Goal: Information Seeking & Learning: Learn about a topic

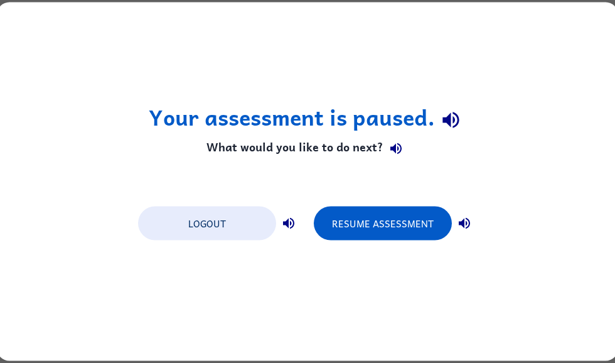
click at [410, 216] on button "Resume Assessment" at bounding box center [383, 223] width 138 height 34
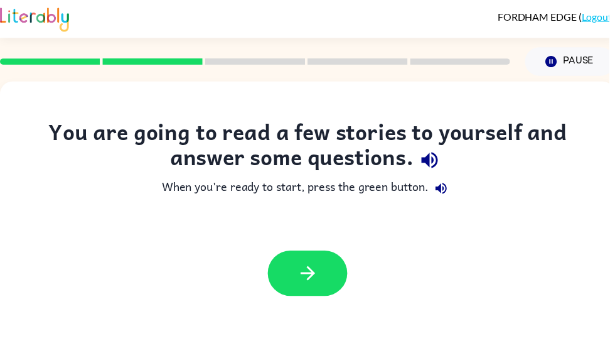
click at [307, 274] on icon "button" at bounding box center [311, 276] width 22 height 22
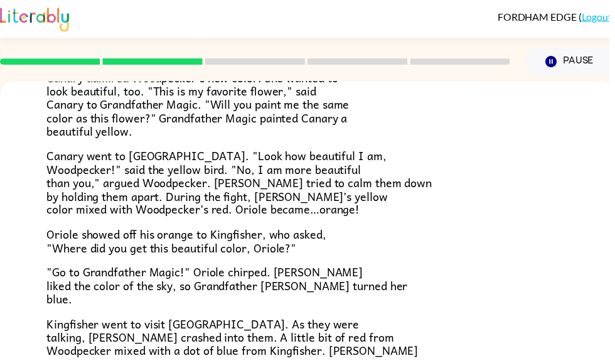
scroll to position [226, 0]
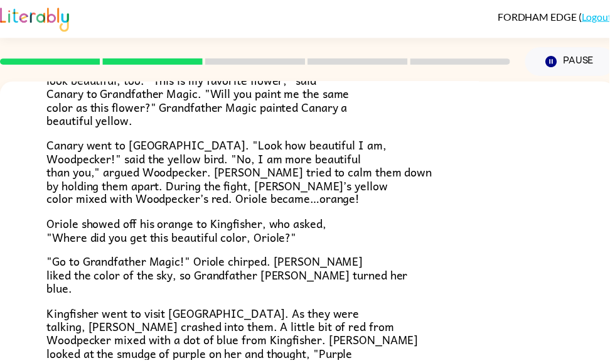
click at [563, 241] on div "Once upon a time, all birds were white. "Make me beautiful, Grandfather Magic,"…" at bounding box center [310, 172] width 527 height 486
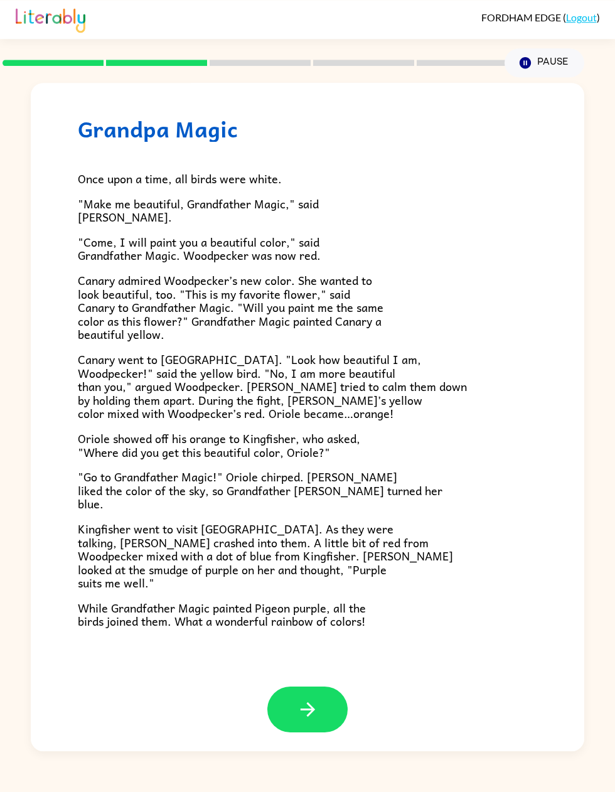
scroll to position [0, 0]
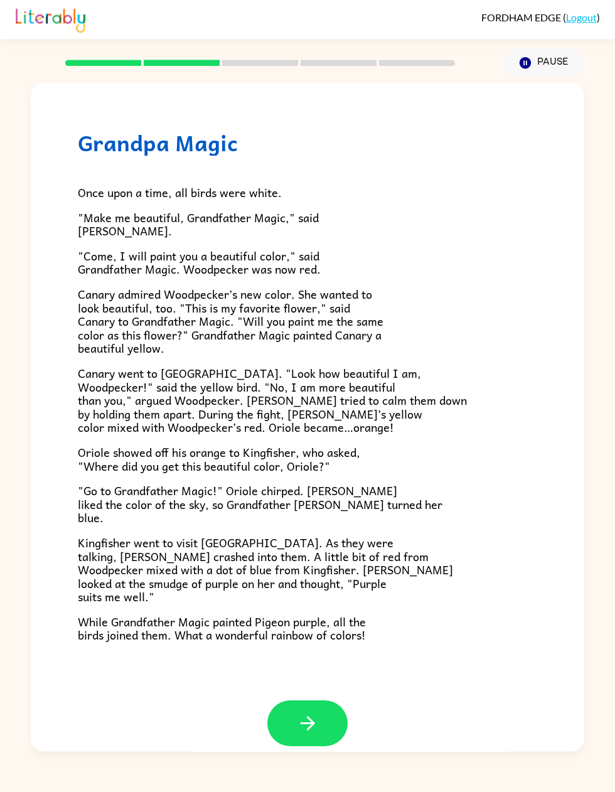
click at [318, 362] on icon "button" at bounding box center [308, 723] width 22 height 22
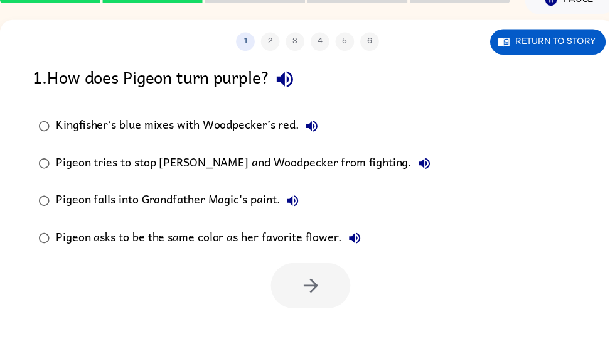
scroll to position [63, 0]
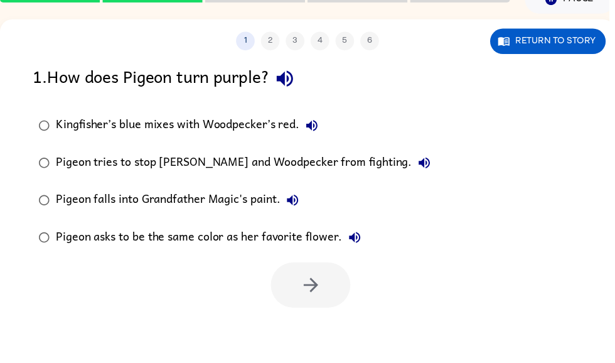
click at [573, 38] on button "Return to story" at bounding box center [553, 42] width 117 height 26
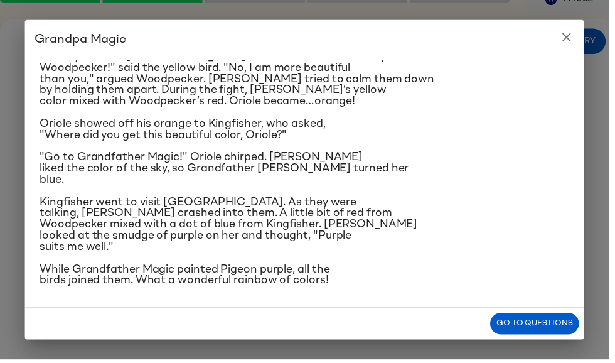
scroll to position [305, 0]
click at [553, 334] on button "Go to questions" at bounding box center [540, 326] width 90 height 22
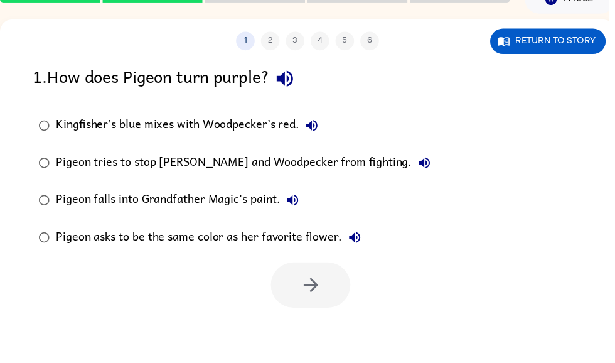
click at [564, 38] on button "Return to story" at bounding box center [553, 42] width 117 height 26
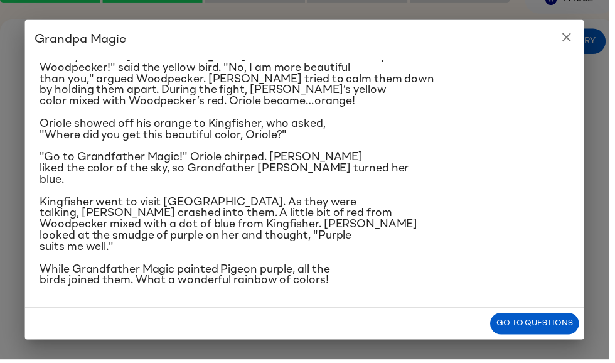
scroll to position [293, 0]
click at [551, 333] on button "Go to questions" at bounding box center [540, 326] width 90 height 22
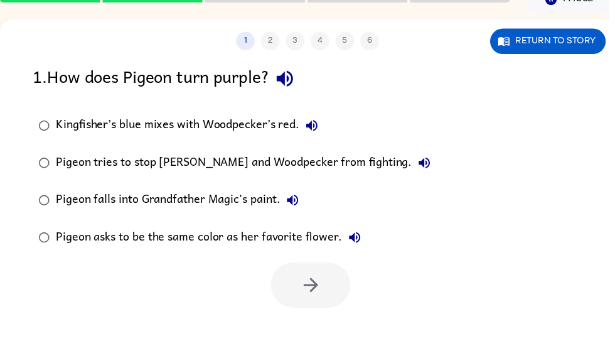
click at [280, 132] on div "Kingfisher’s blue mixes with Woodpecker’s red." at bounding box center [191, 126] width 271 height 25
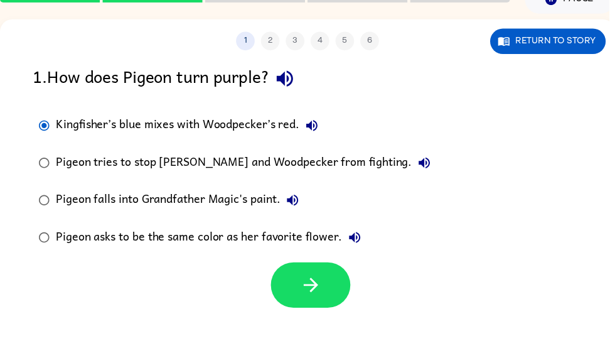
click at [319, 302] on button "button" at bounding box center [313, 288] width 80 height 46
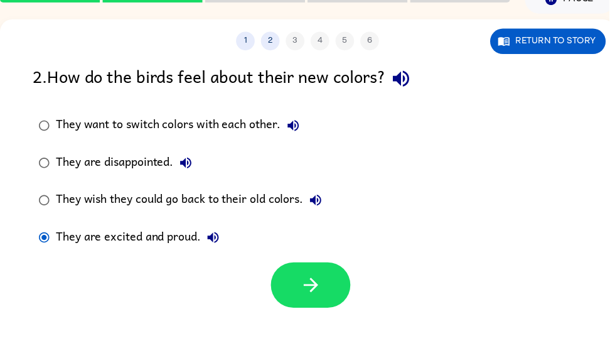
click at [317, 291] on icon "button" at bounding box center [313, 287] width 14 height 14
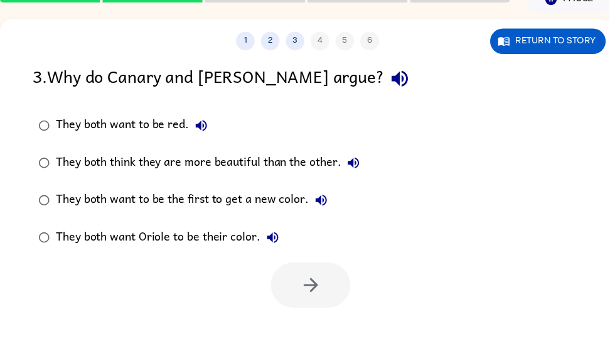
click at [293, 159] on div "They both think they are more beautiful than the other." at bounding box center [212, 164] width 313 height 25
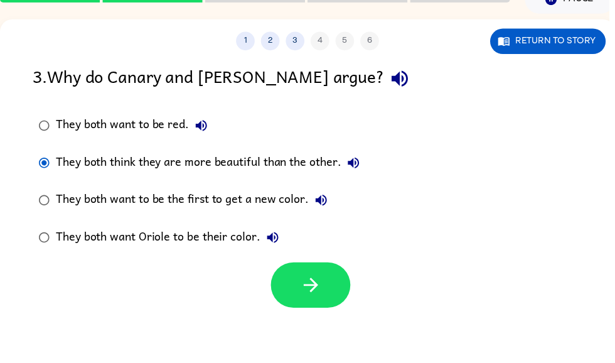
click at [322, 284] on icon "button" at bounding box center [314, 288] width 22 height 22
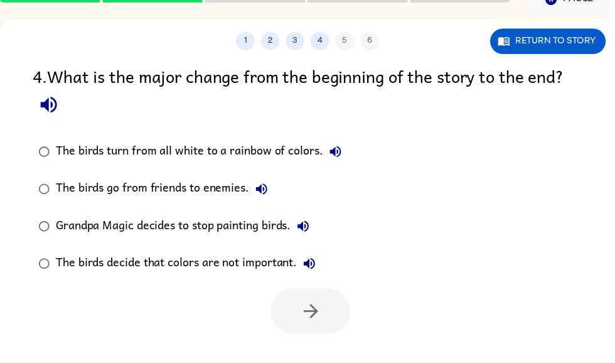
click at [289, 151] on div "The birds turn from all white to a rainbow of colors." at bounding box center [203, 152] width 295 height 25
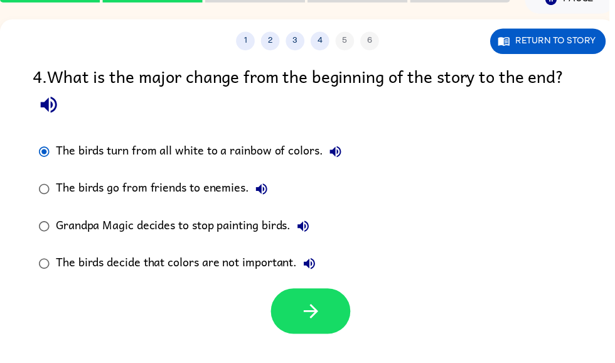
click at [331, 316] on button "button" at bounding box center [313, 314] width 80 height 46
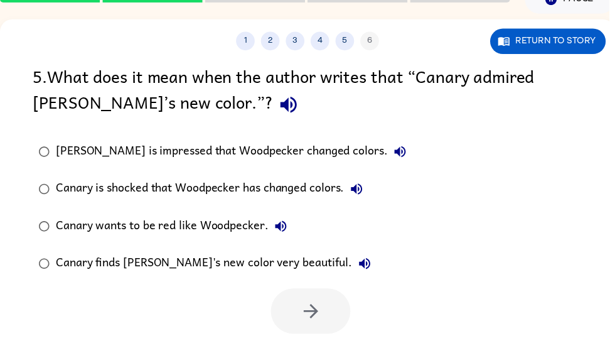
click at [535, 43] on button "Return to story" at bounding box center [553, 42] width 117 height 26
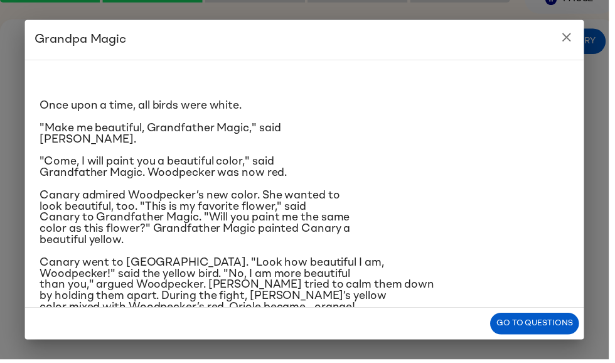
click at [544, 329] on button "Go to questions" at bounding box center [540, 326] width 90 height 22
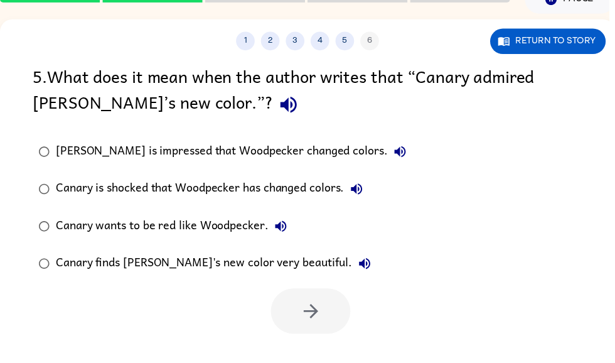
click at [302, 156] on div "[PERSON_NAME] is impressed that Woodpecker changed colors." at bounding box center [236, 152] width 360 height 25
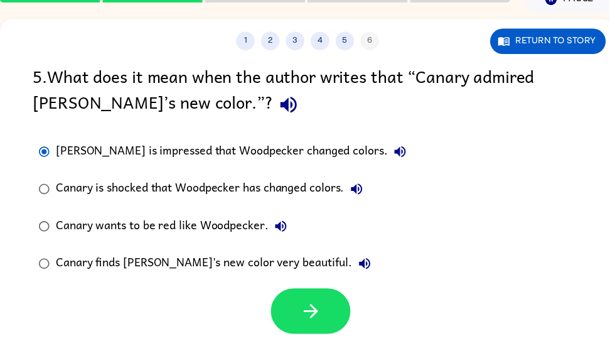
click at [317, 310] on icon "button" at bounding box center [314, 314] width 22 height 22
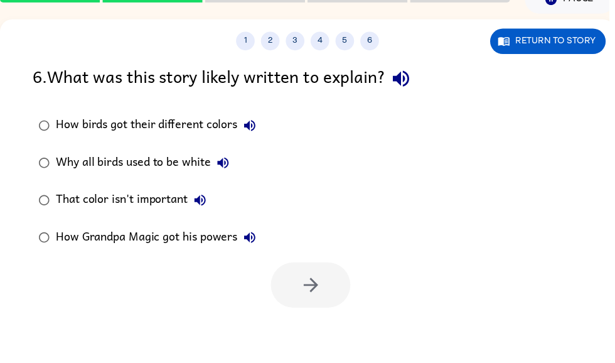
click at [194, 115] on div "How birds got their different colors" at bounding box center [160, 126] width 208 height 25
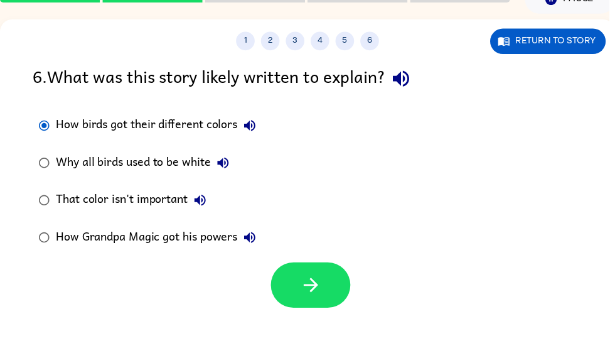
click at [580, 41] on button "Return to story" at bounding box center [553, 42] width 117 height 26
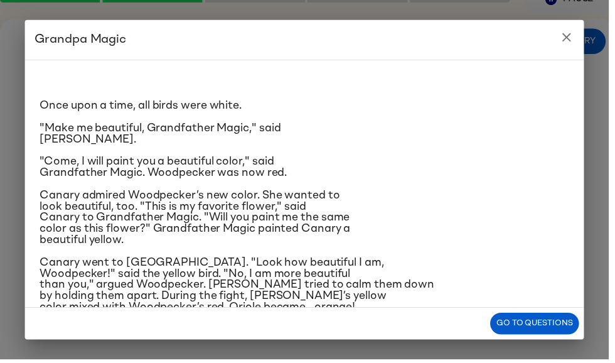
click at [521, 331] on button "Go to questions" at bounding box center [540, 326] width 90 height 22
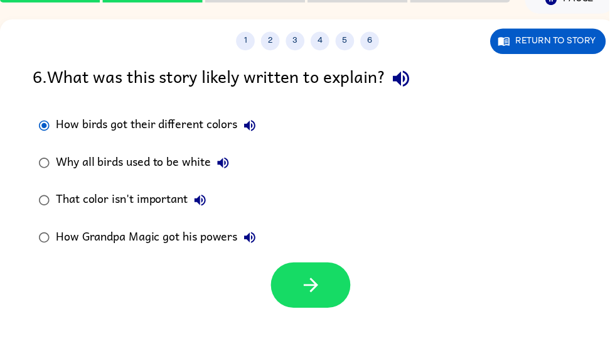
click at [241, 51] on div "1 2 3 4 5 6" at bounding box center [310, 41] width 621 height 19
click at [255, 36] on button "1" at bounding box center [247, 41] width 19 height 19
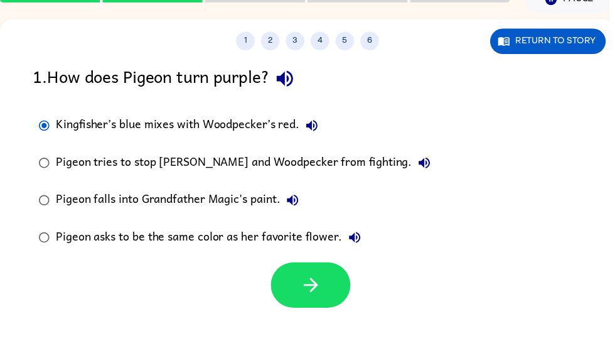
click at [279, 41] on button "2" at bounding box center [272, 41] width 19 height 19
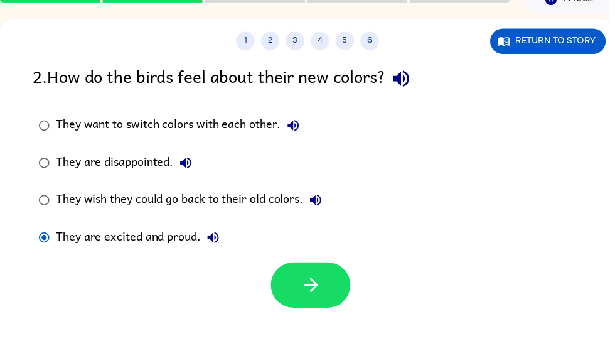
click at [299, 38] on button "3" at bounding box center [298, 41] width 19 height 19
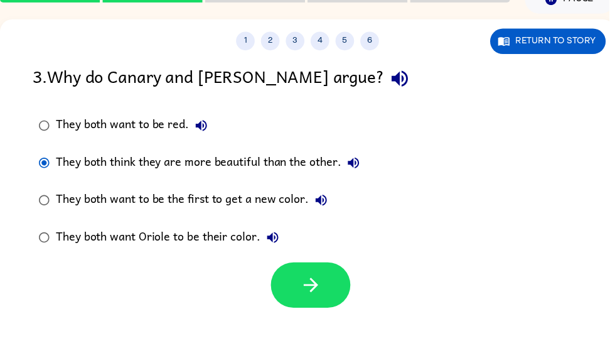
click at [298, 42] on button "3" at bounding box center [298, 41] width 19 height 19
click at [324, 38] on button "4" at bounding box center [323, 41] width 19 height 19
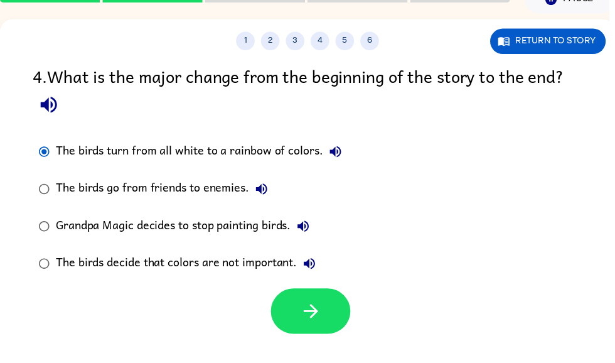
click at [346, 42] on button "5" at bounding box center [348, 41] width 19 height 19
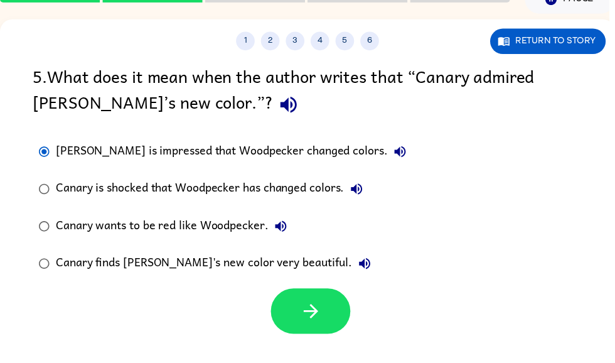
click at [378, 38] on button "6" at bounding box center [373, 41] width 19 height 19
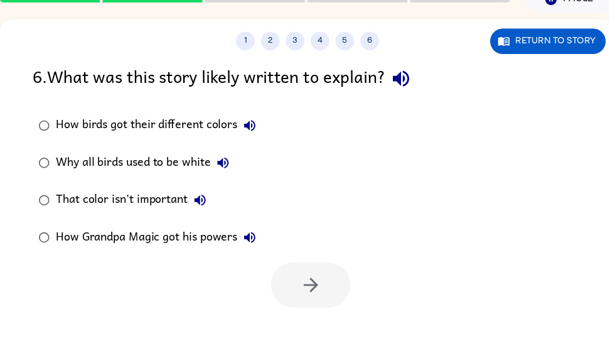
click at [199, 125] on div "How birds got their different colors" at bounding box center [160, 126] width 208 height 25
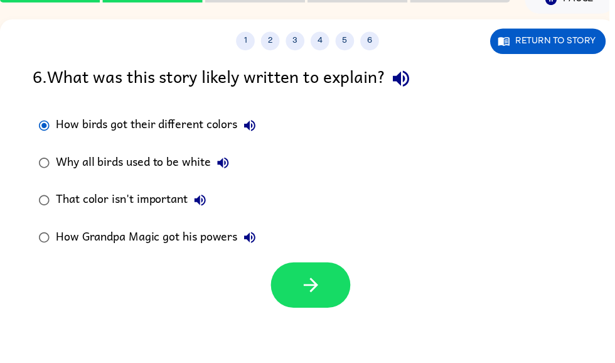
click at [330, 287] on button "button" at bounding box center [313, 288] width 80 height 46
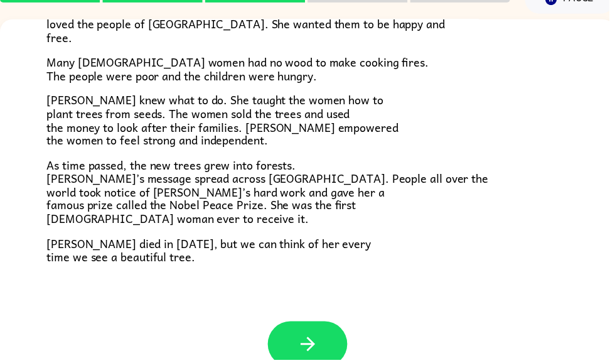
scroll to position [341, 0]
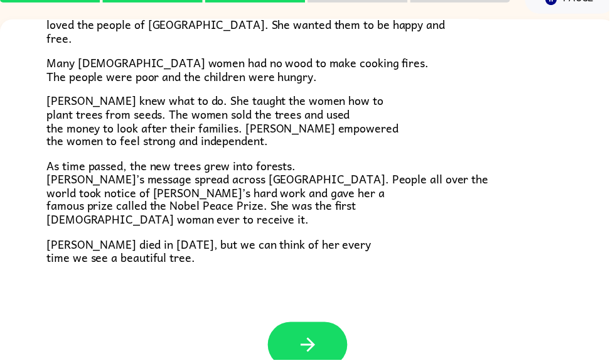
click at [324, 332] on button "button" at bounding box center [310, 348] width 80 height 46
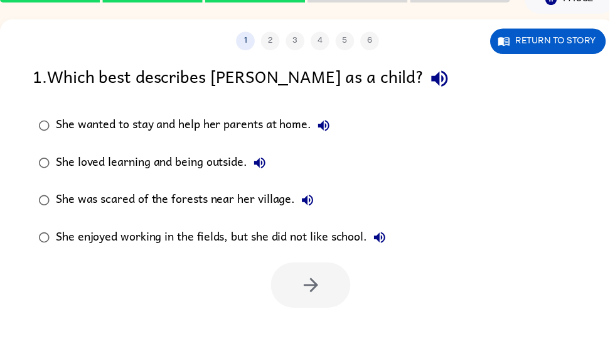
click at [549, 38] on button "Return to story" at bounding box center [553, 42] width 117 height 26
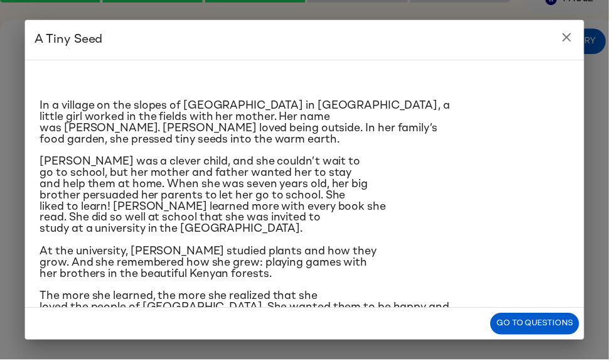
click at [576, 329] on button "Go to questions" at bounding box center [540, 326] width 90 height 22
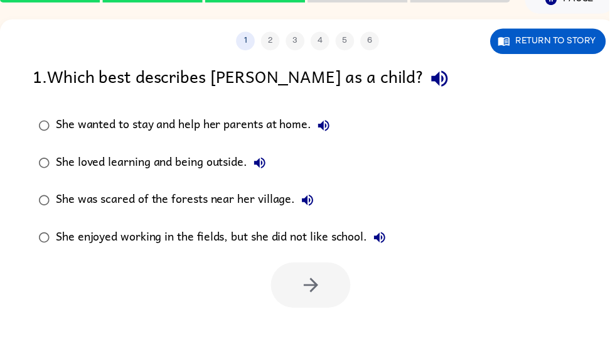
click at [215, 164] on div "She loved learning and being outside." at bounding box center [165, 164] width 218 height 25
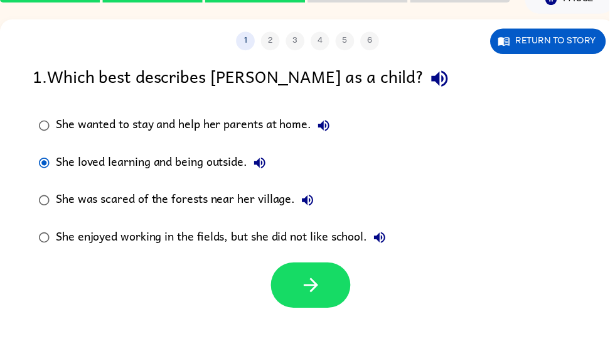
click at [310, 287] on icon "button" at bounding box center [314, 288] width 22 height 22
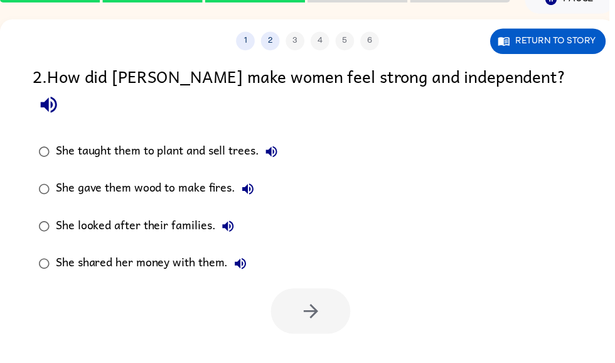
click at [213, 140] on div "She taught them to plant and sell trees." at bounding box center [171, 152] width 230 height 25
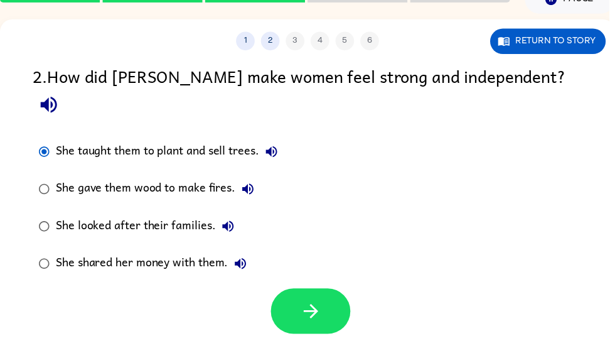
click at [312, 303] on icon "button" at bounding box center [314, 314] width 22 height 22
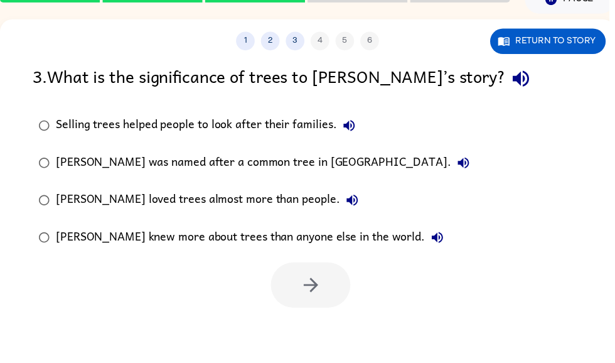
click at [539, 40] on button "Return to story" at bounding box center [553, 42] width 117 height 26
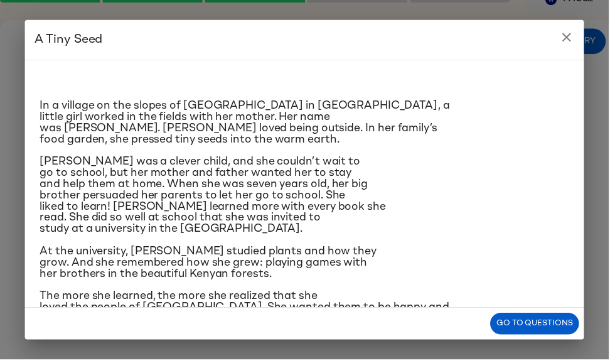
click at [558, 326] on button "Go to questions" at bounding box center [540, 326] width 90 height 22
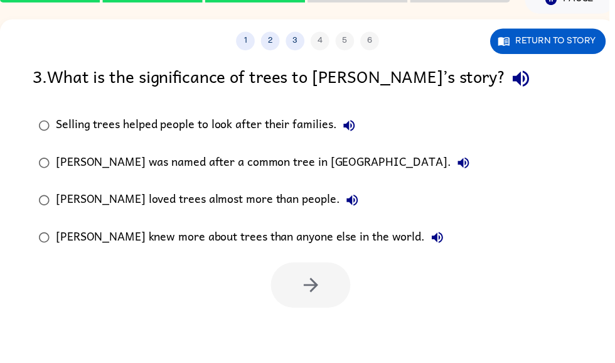
click at [571, 43] on button "Return to story" at bounding box center [553, 42] width 117 height 26
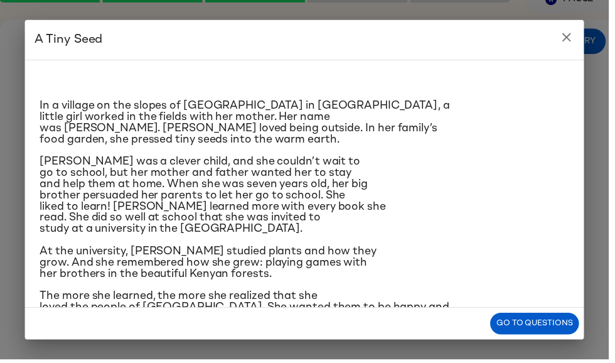
click at [546, 326] on button "Go to questions" at bounding box center [540, 326] width 90 height 22
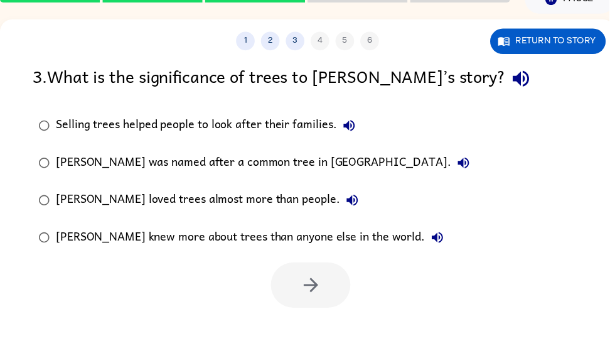
click at [303, 128] on div "Selling trees helped people to look after their families." at bounding box center [210, 126] width 309 height 25
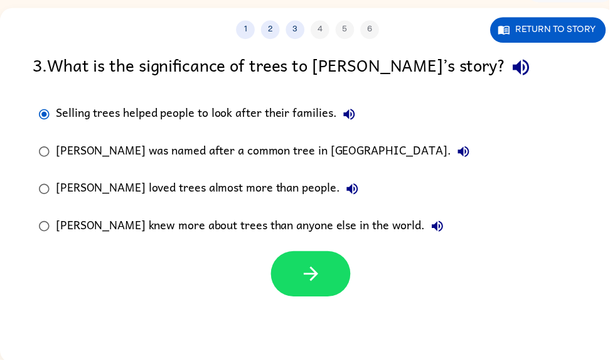
scroll to position [75, 0]
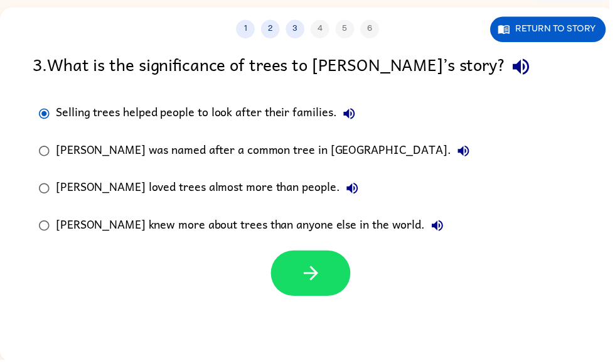
click at [327, 274] on button "button" at bounding box center [313, 276] width 80 height 46
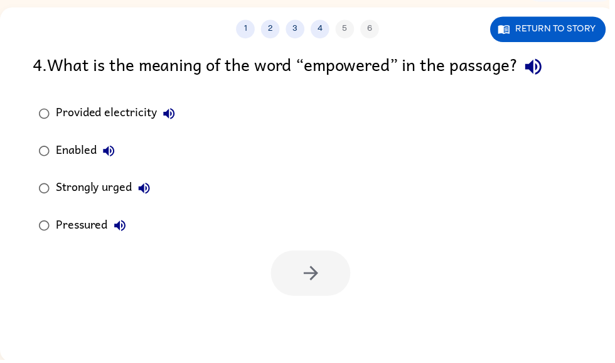
click at [561, 39] on button "Return to story" at bounding box center [553, 30] width 117 height 26
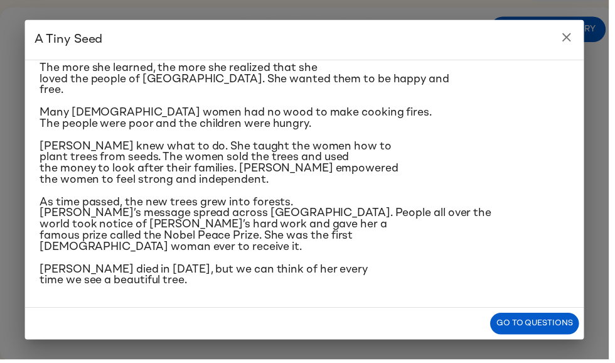
scroll to position [339, 0]
click at [544, 335] on button "Go to questions" at bounding box center [540, 326] width 90 height 22
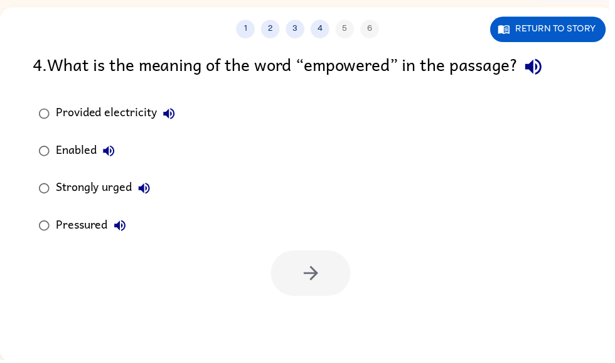
click at [80, 154] on div "Enabled" at bounding box center [89, 152] width 66 height 25
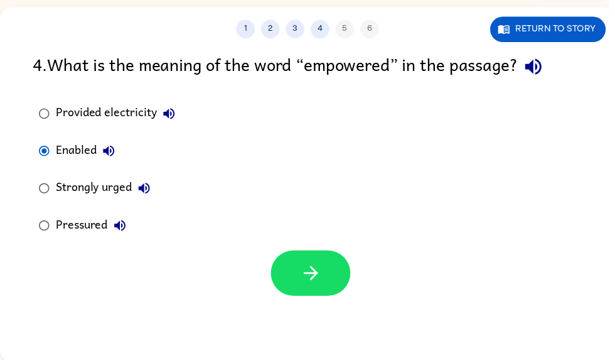
click at [327, 279] on button "button" at bounding box center [313, 276] width 80 height 46
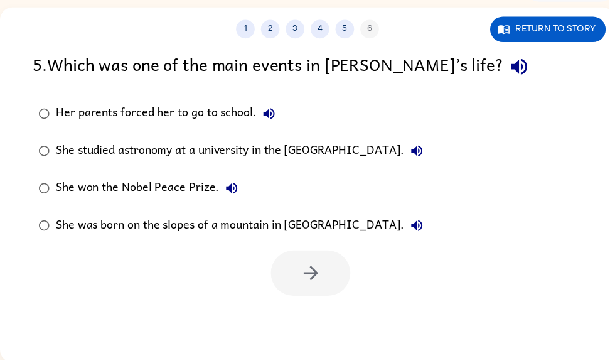
click at [178, 188] on div "She won the Nobel Peace Prize." at bounding box center [151, 190] width 190 height 25
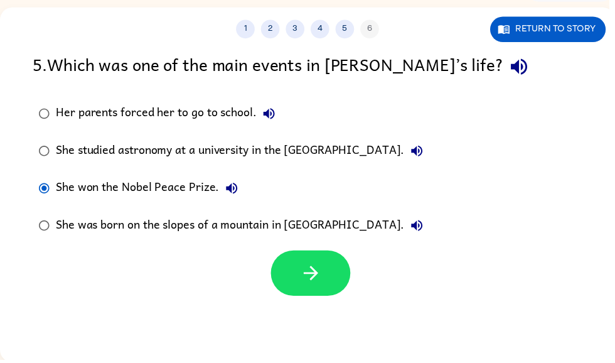
click at [320, 280] on icon "button" at bounding box center [314, 276] width 22 height 22
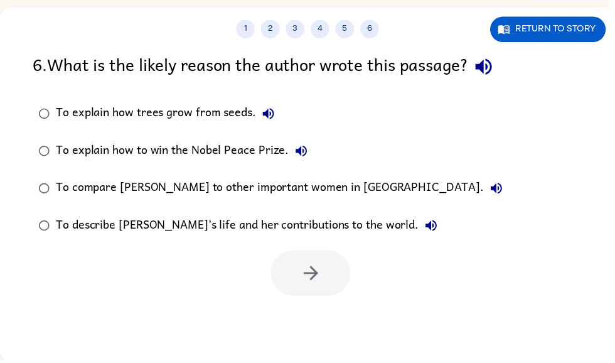
click at [329, 233] on div "To describe [PERSON_NAME]’s life and her contributions to the world." at bounding box center [251, 227] width 391 height 25
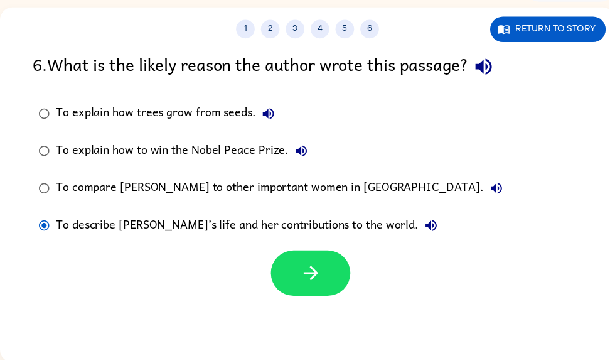
click at [314, 270] on icon "button" at bounding box center [313, 275] width 14 height 14
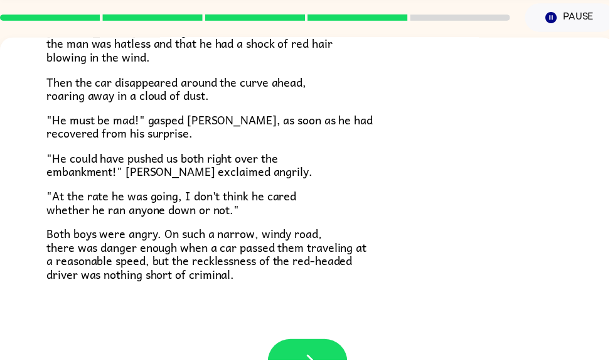
scroll to position [337, 0]
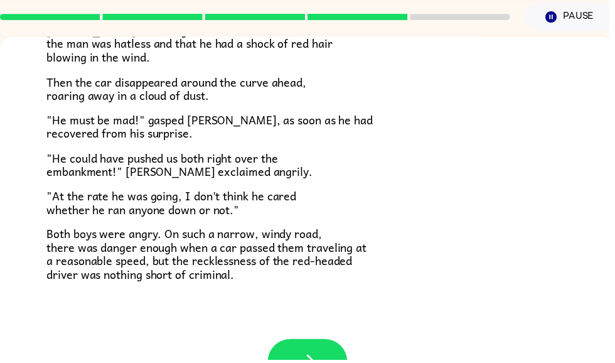
click at [321, 342] on button "button" at bounding box center [310, 365] width 80 height 46
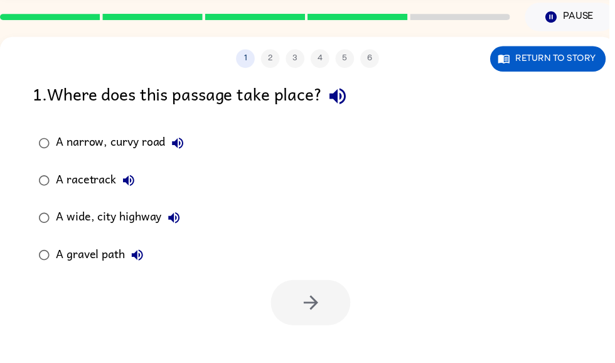
scroll to position [0, 0]
click at [568, 58] on button "Return to story" at bounding box center [553, 59] width 117 height 26
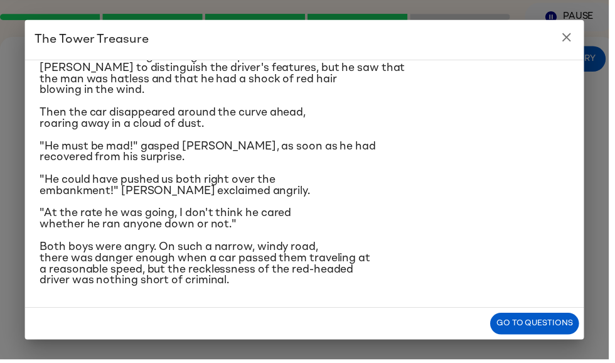
scroll to position [331, 0]
click at [565, 334] on button "Go to questions" at bounding box center [540, 326] width 90 height 22
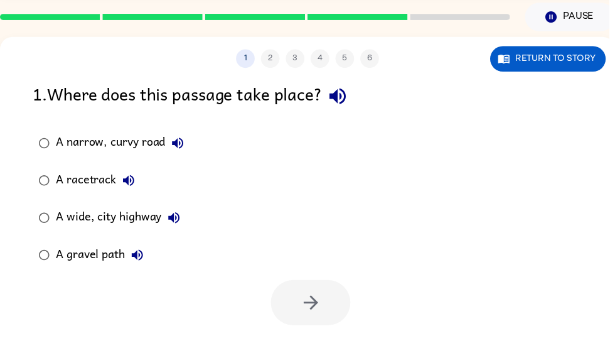
click at [145, 154] on div "A narrow, curvy road" at bounding box center [123, 144] width 135 height 25
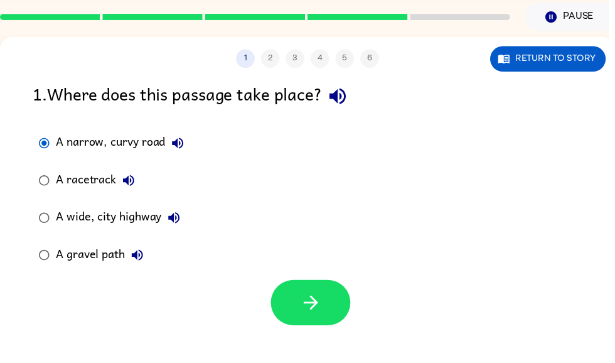
click at [321, 300] on icon "button" at bounding box center [314, 305] width 22 height 22
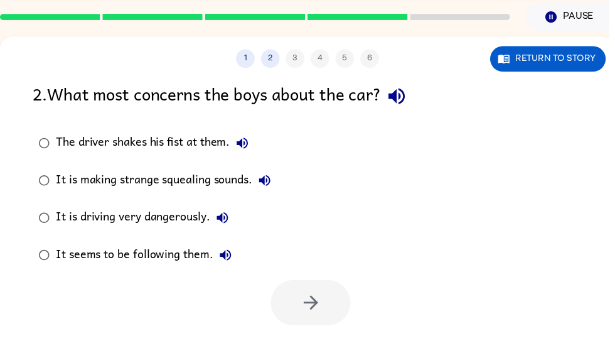
click at [87, 221] on div "It is driving very dangerously." at bounding box center [146, 219] width 181 height 25
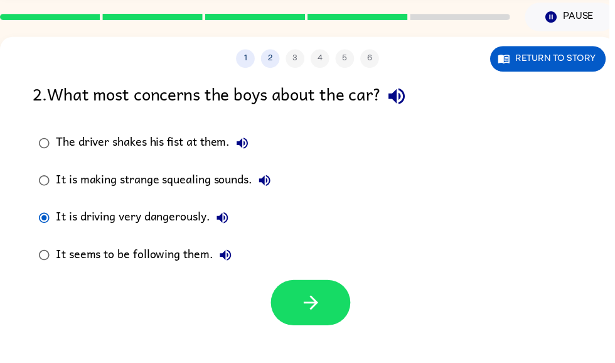
click at [303, 307] on icon "button" at bounding box center [314, 305] width 22 height 22
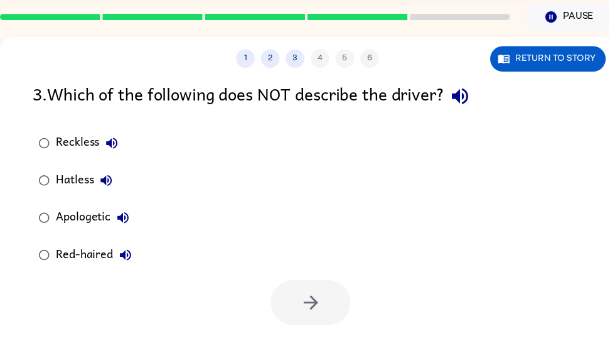
click at [83, 216] on div "Apologetic" at bounding box center [96, 219] width 80 height 25
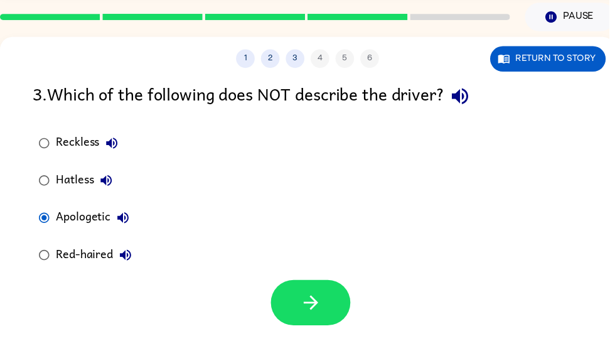
click at [310, 309] on icon "button" at bounding box center [314, 305] width 22 height 22
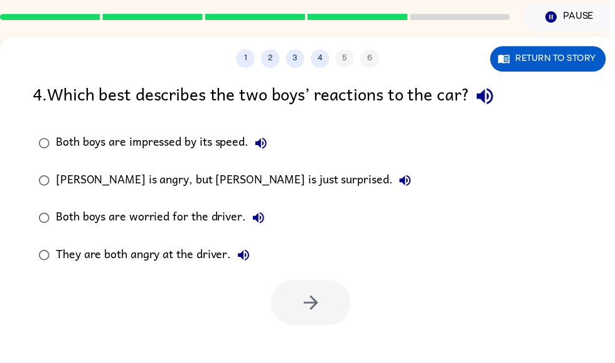
click at [555, 63] on button "Return to story" at bounding box center [553, 59] width 117 height 26
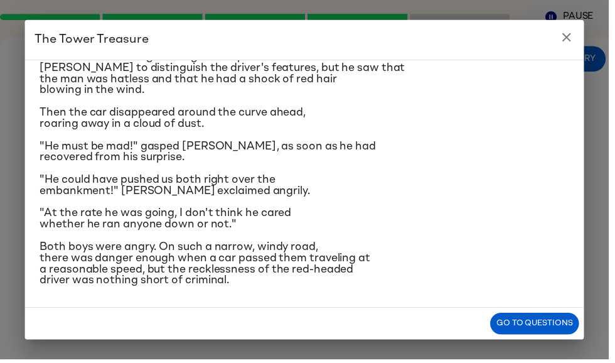
click at [557, 333] on button "Go to questions" at bounding box center [540, 326] width 90 height 22
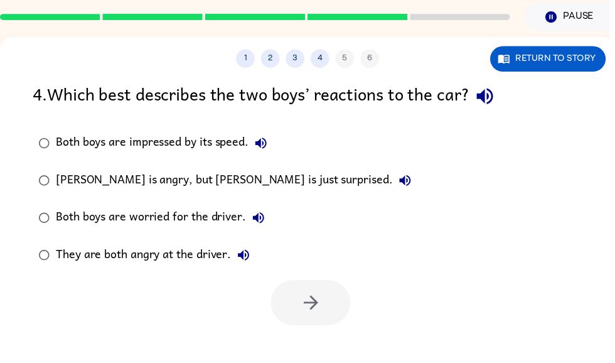
click at [158, 264] on div "They are both angry at the driver." at bounding box center [157, 257] width 202 height 25
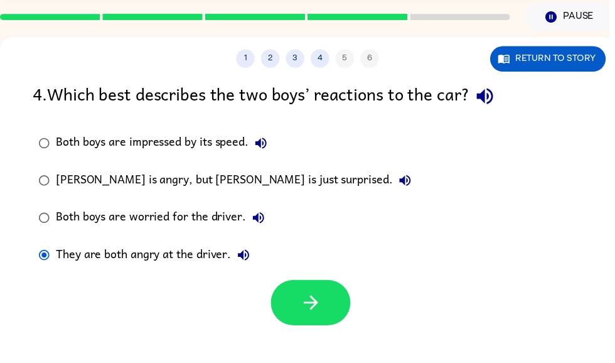
click at [309, 300] on icon "button" at bounding box center [314, 305] width 22 height 22
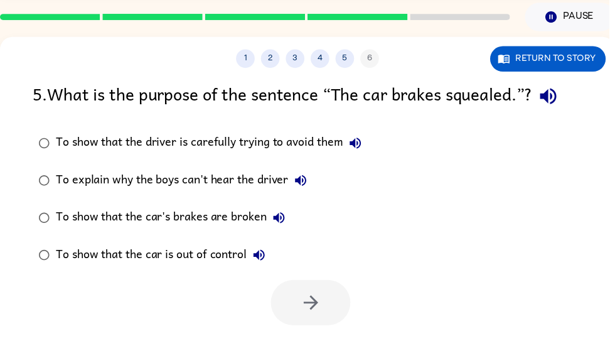
click at [213, 263] on div "To show that the car is out of control" at bounding box center [165, 257] width 218 height 25
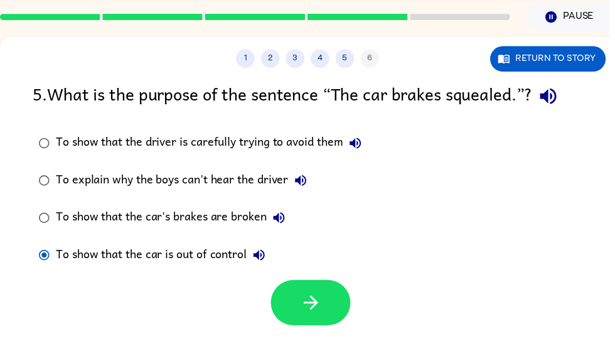
click at [322, 301] on icon "button" at bounding box center [314, 305] width 22 height 22
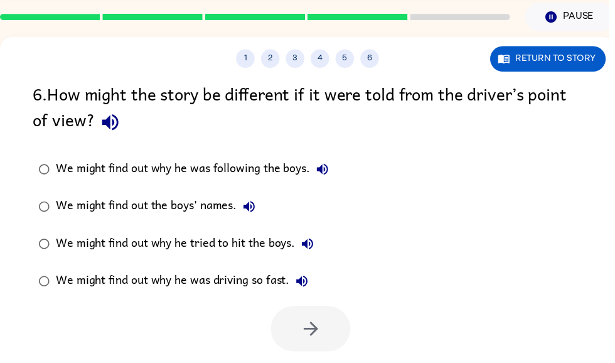
click at [257, 288] on div "We might find out why he was driving so fast." at bounding box center [186, 283] width 261 height 25
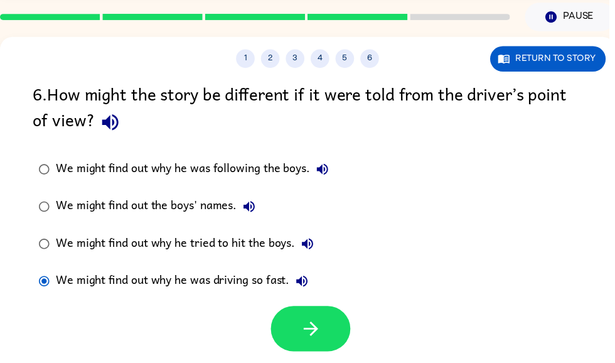
click at [326, 323] on button "button" at bounding box center [313, 332] width 80 height 46
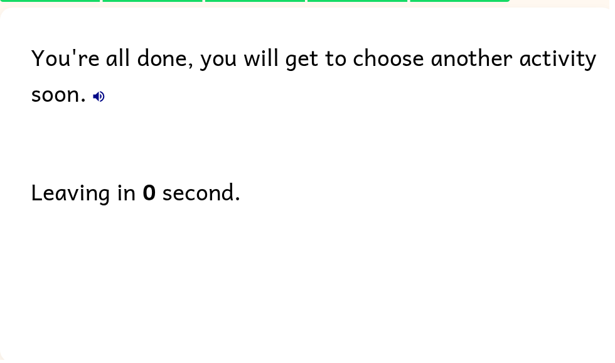
scroll to position [52, 0]
